Goal: Task Accomplishment & Management: Use online tool/utility

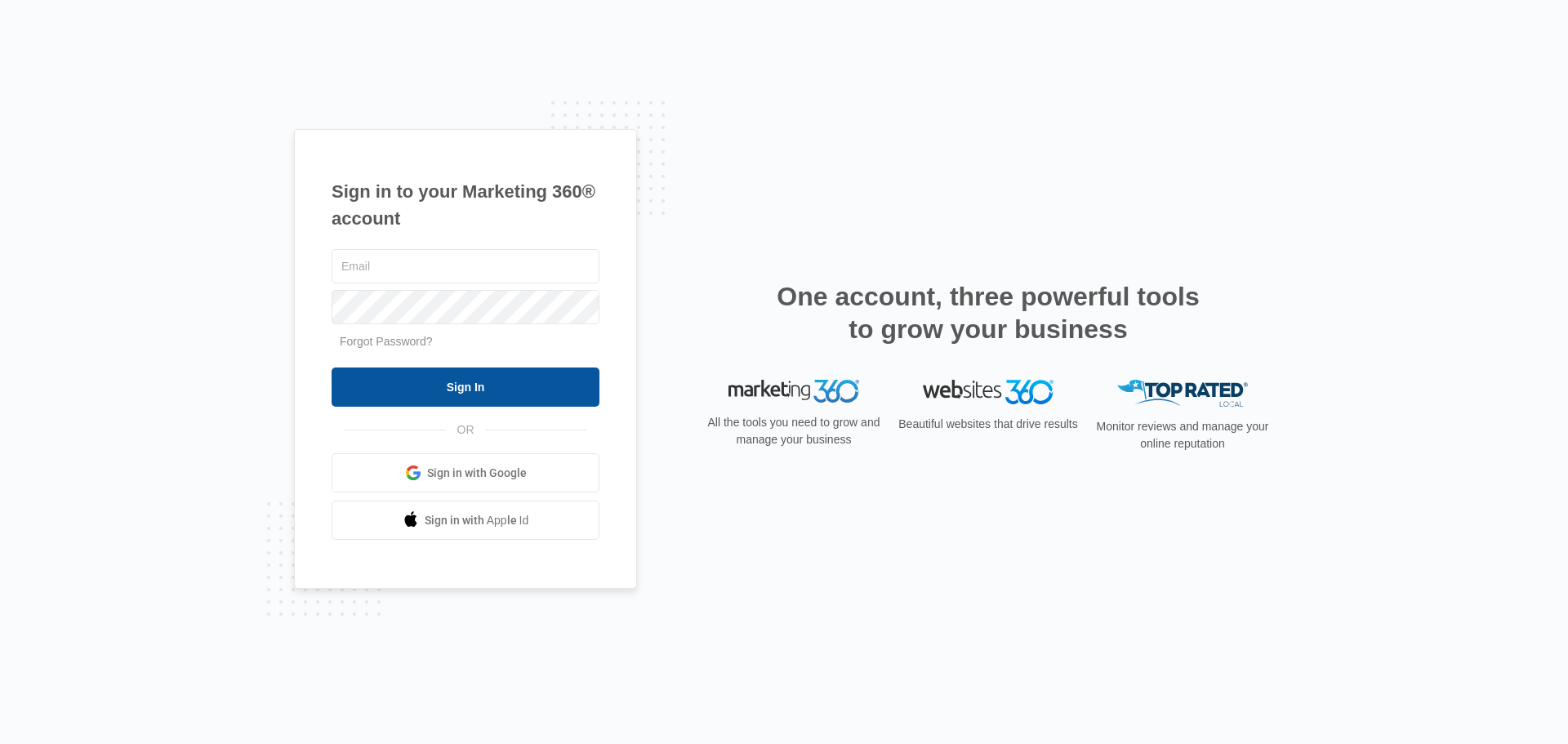
type input "amber@westernconstructionsystems.com"
click at [515, 398] on input "Sign In" at bounding box center [465, 386] width 268 height 39
